Goal: Task Accomplishment & Management: Complete application form

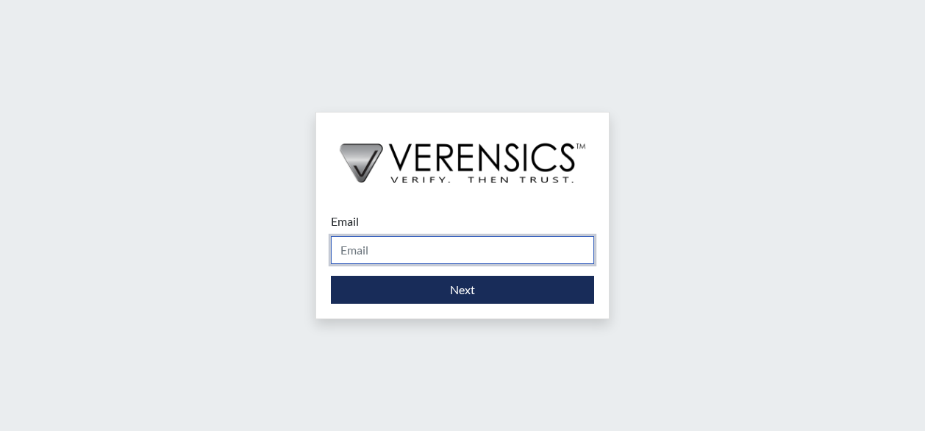
click at [460, 248] on input "Email" at bounding box center [462, 250] width 263 height 28
type input "[PERSON_NAME][EMAIL_ADDRESS][PERSON_NAME][DOMAIN_NAME]"
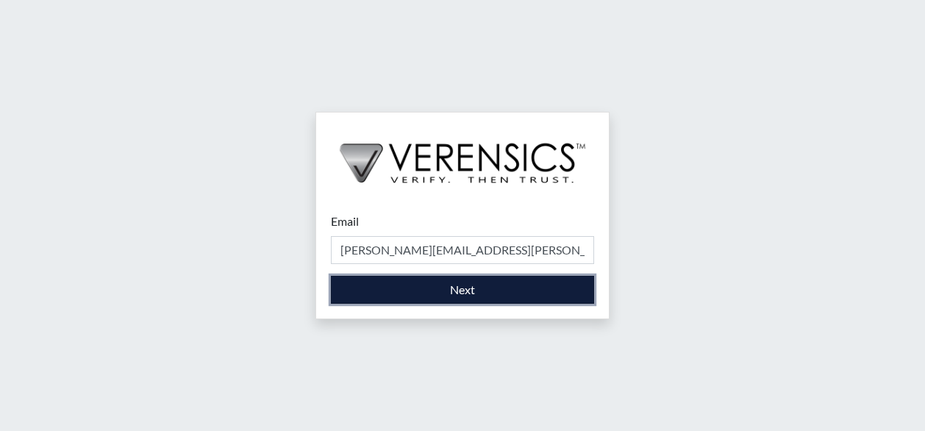
click at [447, 293] on button "Next" at bounding box center [462, 290] width 263 height 28
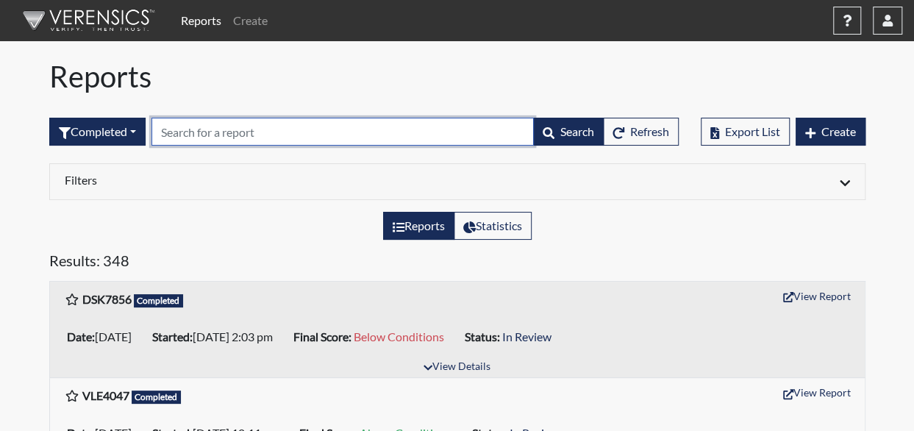
click at [335, 139] on input "text" at bounding box center [342, 132] width 382 height 28
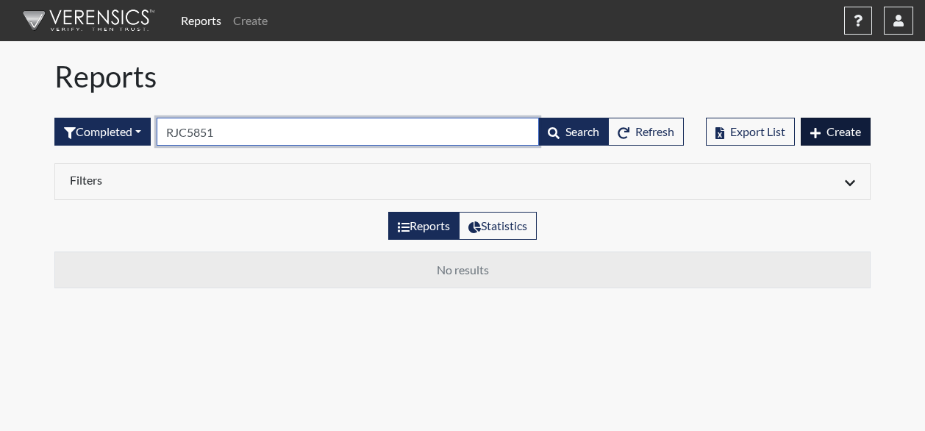
type input "RJC5851"
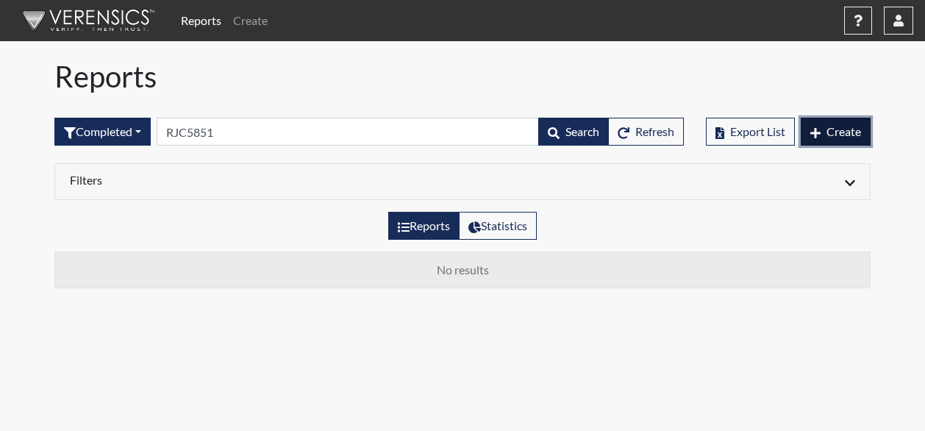
drag, startPoint x: 846, startPoint y: 130, endPoint x: 855, endPoint y: 128, distance: 9.1
click at [845, 130] on span "Create" at bounding box center [844, 131] width 35 height 14
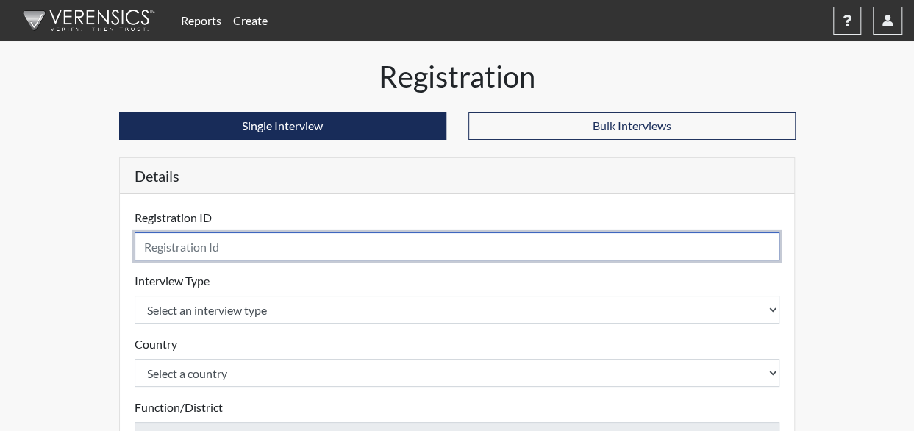
click at [274, 252] on input "text" at bounding box center [458, 246] width 646 height 28
type input "RJC5851"
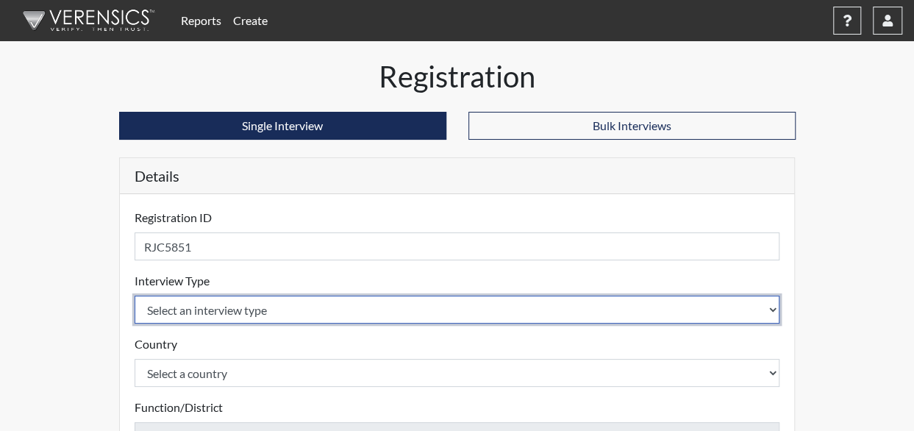
click at [290, 307] on select "Select an interview type Corrections Pre-Employment" at bounding box center [458, 310] width 646 height 28
select select "ff733e93-e1bf-11ea-9c9f-0eff0cf7eb8f"
click at [135, 296] on select "Select an interview type Corrections Pre-Employment" at bounding box center [458, 310] width 646 height 28
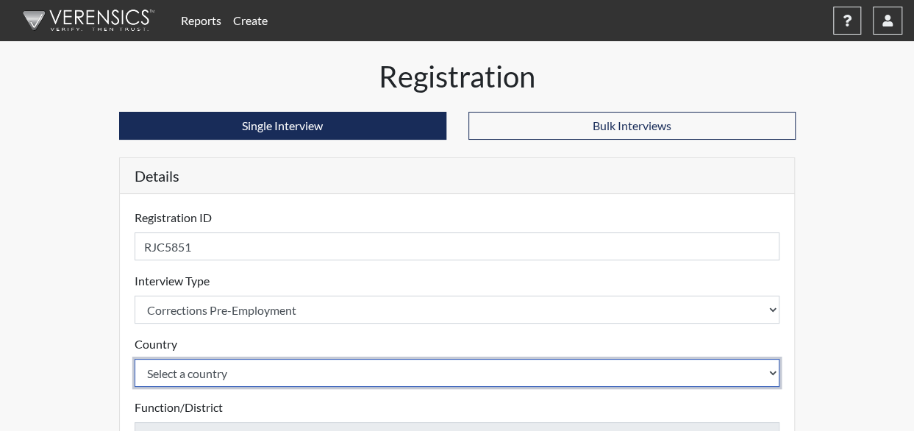
click at [249, 368] on select "Select a country [GEOGRAPHIC_DATA] [GEOGRAPHIC_DATA]" at bounding box center [458, 373] width 646 height 28
select select "united-states-of-[GEOGRAPHIC_DATA]"
click at [135, 359] on select "Select a country [GEOGRAPHIC_DATA] [GEOGRAPHIC_DATA]" at bounding box center [458, 373] width 646 height 28
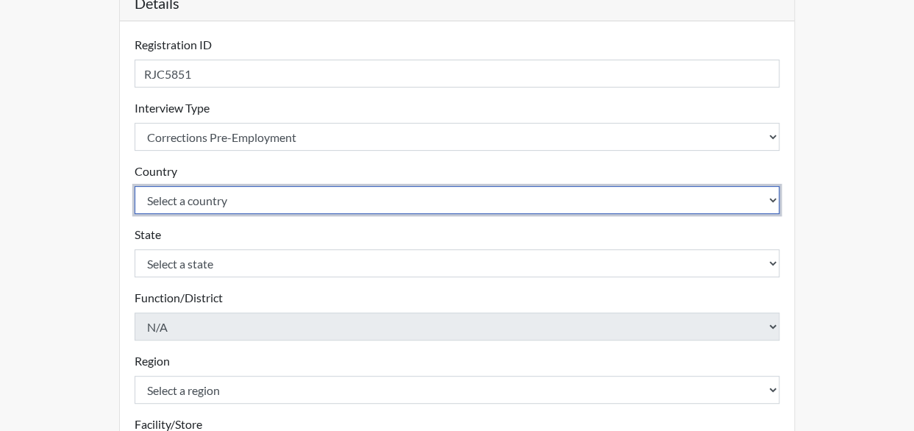
scroll to position [294, 0]
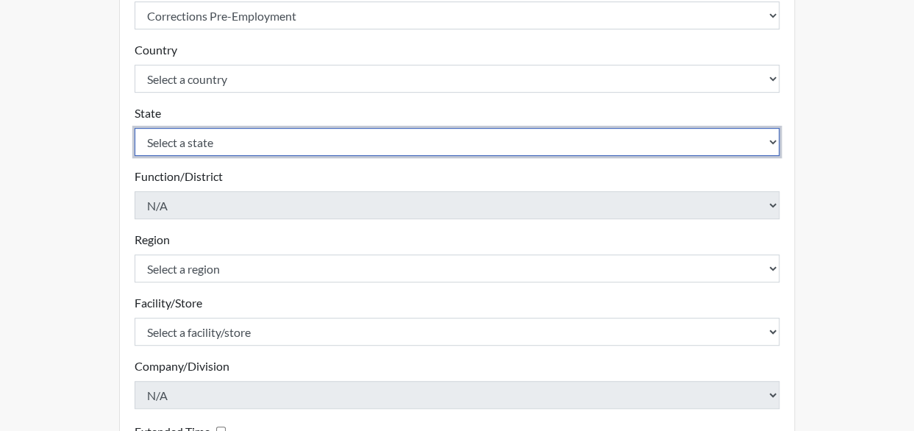
click at [254, 139] on select "Select a state [US_STATE] [US_STATE] [US_STATE] [US_STATE] [US_STATE] [US_STATE…" at bounding box center [458, 142] width 646 height 28
select select "GA"
click at [135, 128] on select "Select a state [US_STATE] [US_STATE] [US_STATE] [US_STATE] [US_STATE] [US_STATE…" at bounding box center [458, 142] width 646 height 28
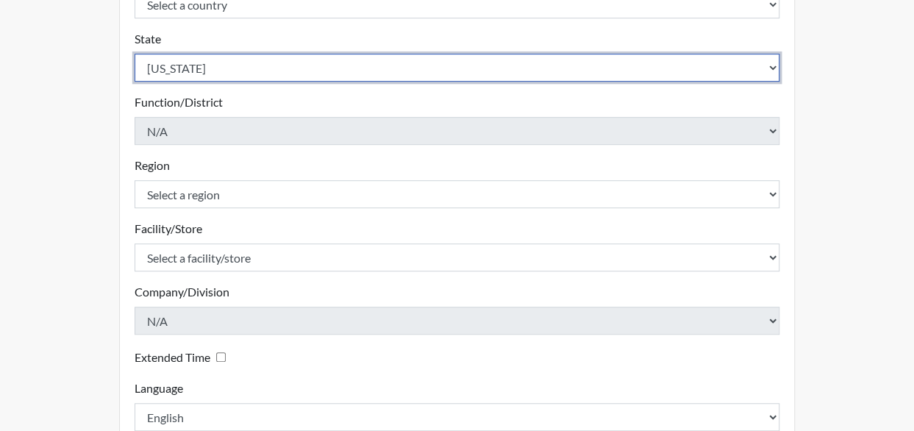
scroll to position [441, 0]
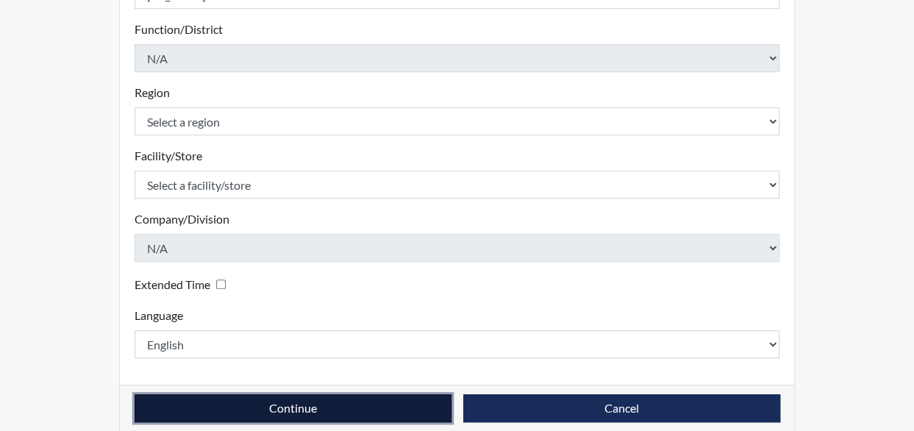
click at [315, 411] on button "Continue" at bounding box center [293, 408] width 317 height 28
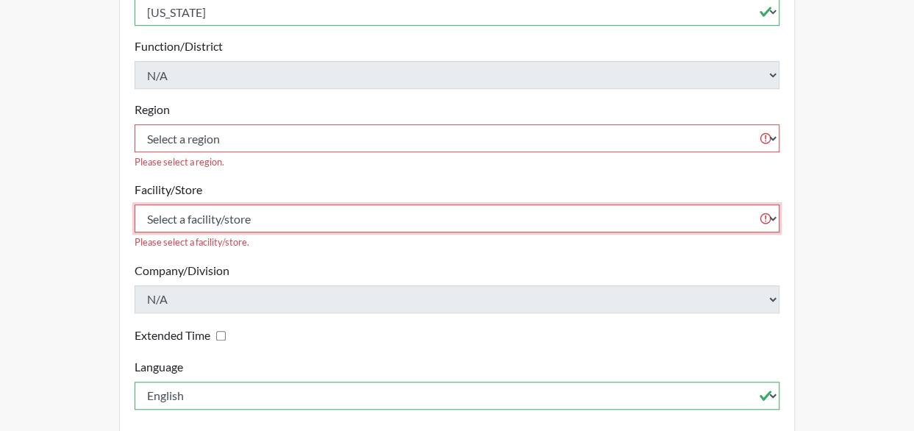
click at [265, 204] on select "Select a facility/store [GEOGRAPHIC_DATA] [PERSON_NAME] [PERSON_NAME] SP" at bounding box center [458, 218] width 646 height 28
select select "cd77449e-52a2-45cd-b1da-0308f544c527"
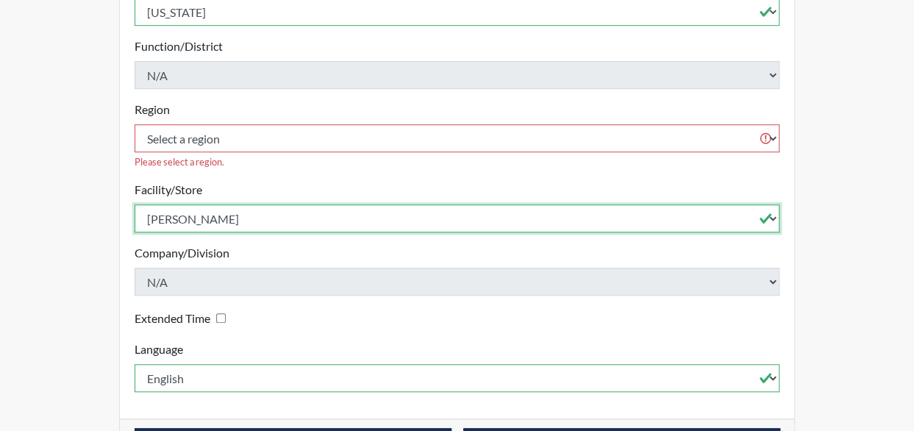
click at [135, 204] on select "Select a facility/store [GEOGRAPHIC_DATA] [PERSON_NAME] [PERSON_NAME] SP" at bounding box center [458, 218] width 646 height 28
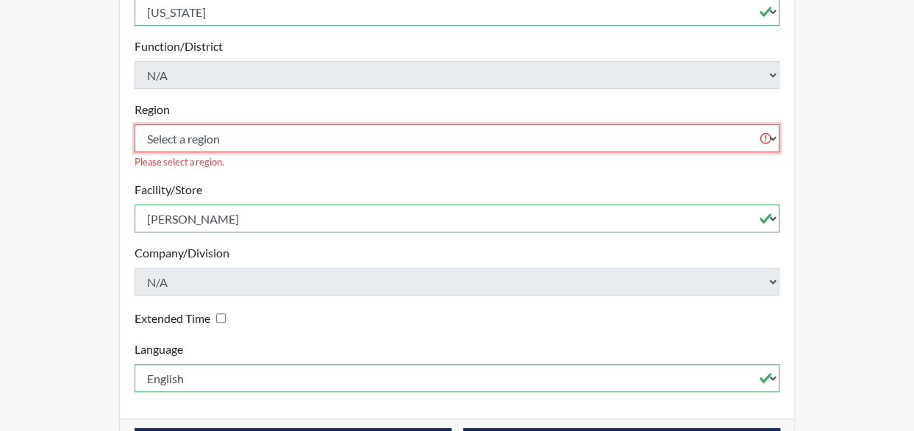
click at [262, 124] on select "Select a region [GEOGRAPHIC_DATA]" at bounding box center [458, 138] width 646 height 28
select select "51976826-f18e-4b67-8d3b-b0a0fa2f97ff"
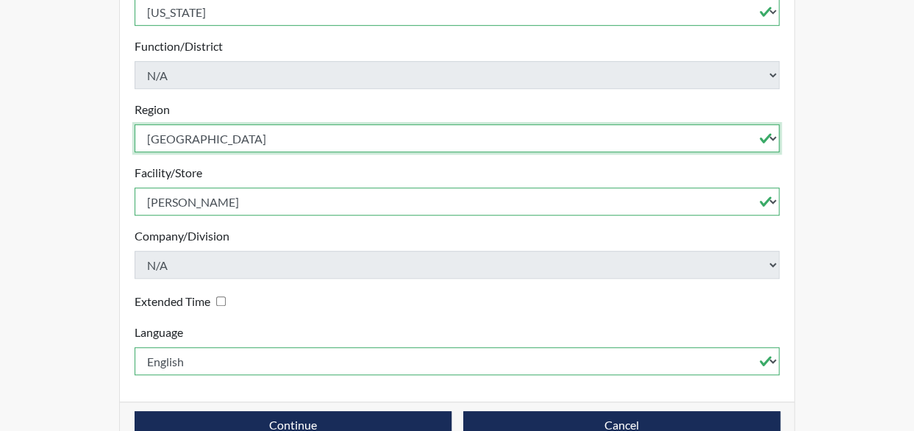
click at [135, 124] on select "Select a region [GEOGRAPHIC_DATA]" at bounding box center [458, 138] width 646 height 28
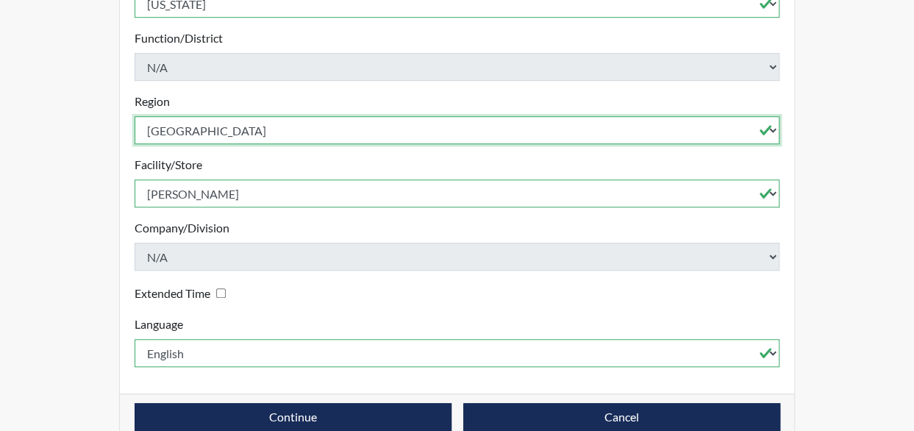
scroll to position [457, 0]
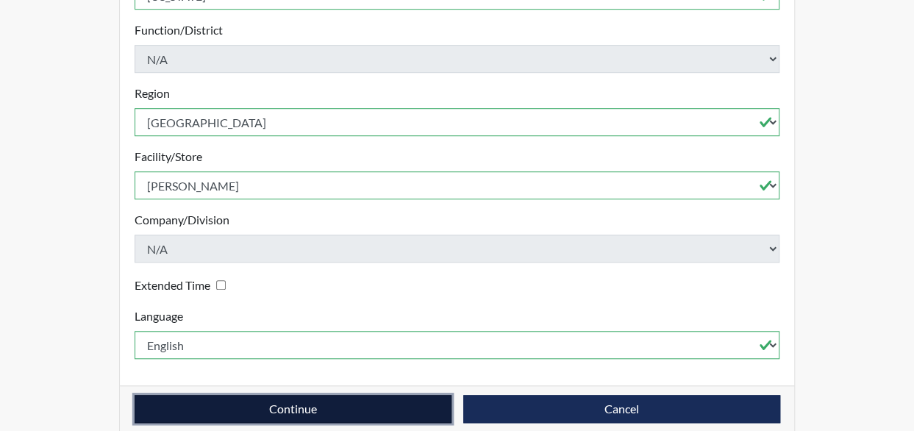
click at [368, 399] on button "Continue" at bounding box center [293, 409] width 317 height 28
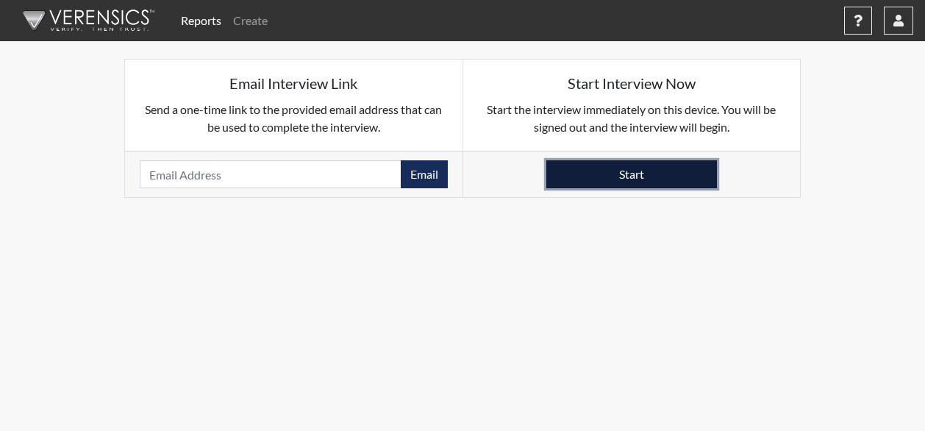
click at [590, 171] on button "Start" at bounding box center [631, 174] width 171 height 28
